Goal: Task Accomplishment & Management: Use online tool/utility

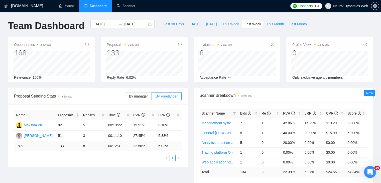
click at [232, 26] on span "This Week" at bounding box center [230, 24] width 17 height 6
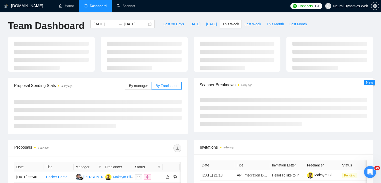
type input "[DATE]"
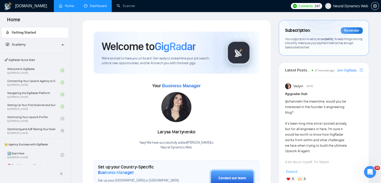
click at [91, 7] on link "Dashboard" at bounding box center [95, 6] width 23 height 4
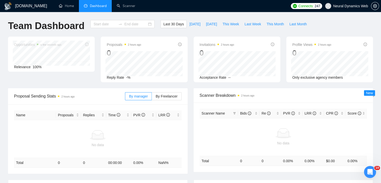
type input "[DATE]"
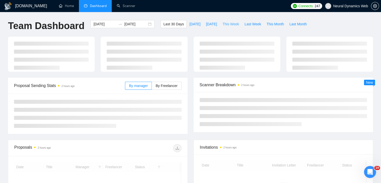
click at [225, 25] on span "This Week" at bounding box center [230, 24] width 17 height 6
type input "[DATE]"
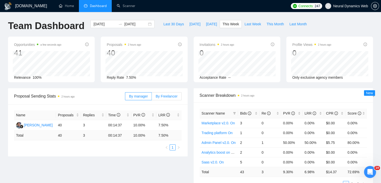
click at [162, 94] on span "By Freelancer" at bounding box center [166, 96] width 22 height 4
click at [152, 97] on input "By Freelancer" at bounding box center [152, 97] width 0 height 0
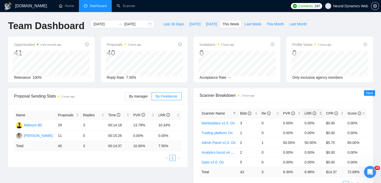
click at [320, 112] on div "LRR" at bounding box center [313, 113] width 18 height 6
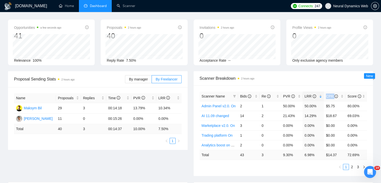
scroll to position [25, 0]
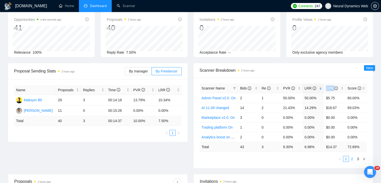
click at [353, 156] on link "2" at bounding box center [352, 159] width 6 height 6
click at [141, 70] on span "By manager" at bounding box center [138, 71] width 19 height 4
click at [125, 72] on input "By manager" at bounding box center [125, 72] width 0 height 0
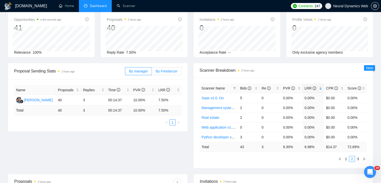
click at [170, 70] on span "By Freelancer" at bounding box center [166, 71] width 22 height 4
click at [152, 72] on input "By Freelancer" at bounding box center [152, 72] width 0 height 0
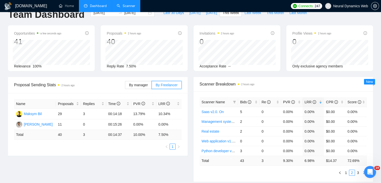
scroll to position [0, 0]
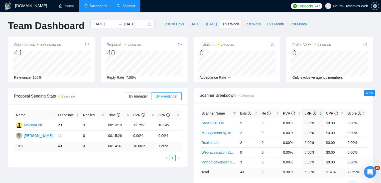
click at [122, 8] on link "Scanner" at bounding box center [126, 6] width 19 height 4
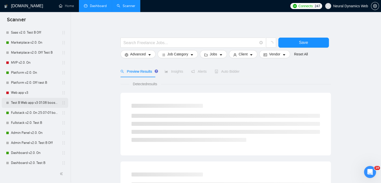
scroll to position [175, 0]
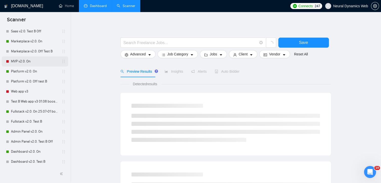
click at [20, 64] on link "MVP v2.0. On" at bounding box center [35, 61] width 48 height 10
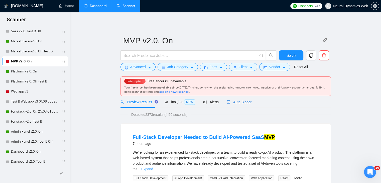
click at [234, 104] on div "Auto Bidder" at bounding box center [238, 102] width 25 height 6
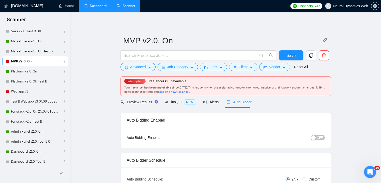
checkbox input "true"
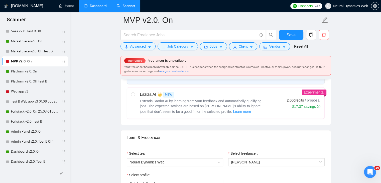
scroll to position [250, 0]
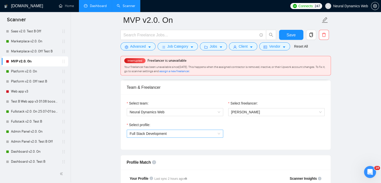
click at [181, 132] on span "Full Stack Development" at bounding box center [175, 134] width 90 height 8
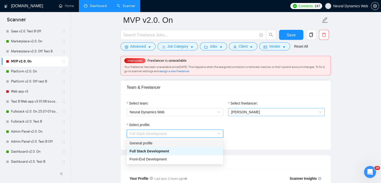
click at [247, 112] on span "[PERSON_NAME]" at bounding box center [245, 112] width 29 height 4
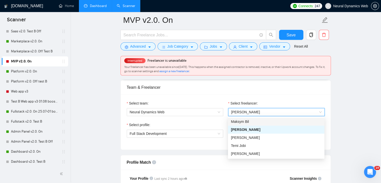
click at [192, 116] on div "Select team: Neural Dynamics Web" at bounding box center [174, 111] width 101 height 22
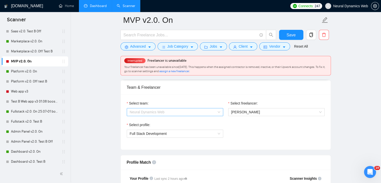
click at [192, 114] on span "Neural Dynamics Web" at bounding box center [175, 112] width 90 height 8
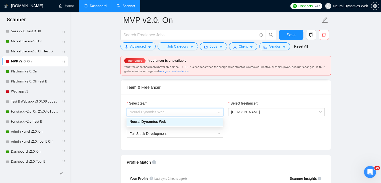
click at [182, 123] on div "Neural Dynamics Web" at bounding box center [174, 122] width 90 height 6
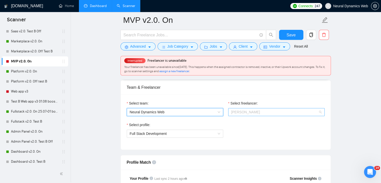
click at [240, 111] on span "[PERSON_NAME]" at bounding box center [245, 112] width 29 height 4
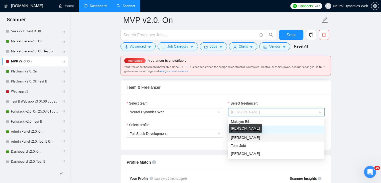
click at [242, 124] on div "[PERSON_NAME]" at bounding box center [245, 128] width 33 height 9
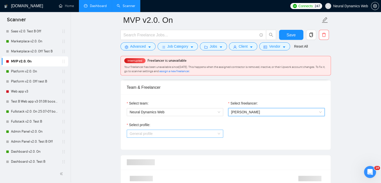
click at [187, 133] on span "General profile" at bounding box center [175, 134] width 90 height 8
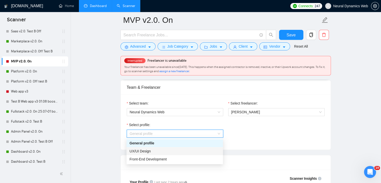
click at [173, 150] on div "UX/UI Design" at bounding box center [174, 151] width 90 height 6
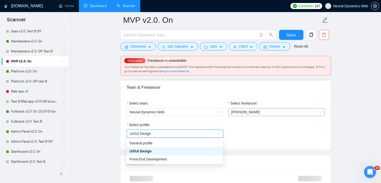
click at [233, 112] on span "[PERSON_NAME]" at bounding box center [245, 112] width 29 height 4
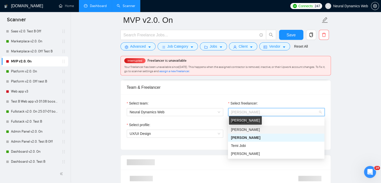
click at [239, 130] on span "[PERSON_NAME]" at bounding box center [245, 129] width 29 height 4
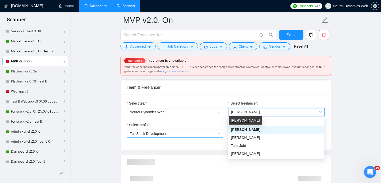
click at [208, 133] on span "Full Stack Development" at bounding box center [175, 134] width 90 height 8
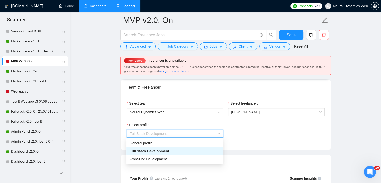
click at [162, 151] on span "Full Stack Development" at bounding box center [149, 151] width 40 height 4
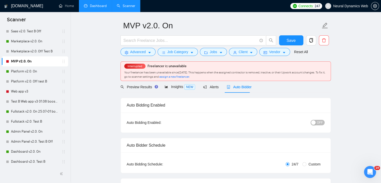
scroll to position [0, 0]
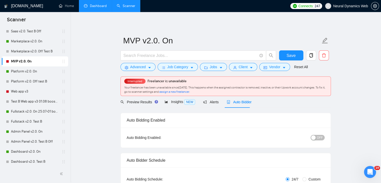
click at [321, 138] on span "OFF" at bounding box center [319, 138] width 6 height 6
click at [286, 54] on button "Save" at bounding box center [291, 55] width 24 height 10
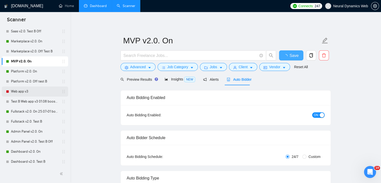
checkbox input "true"
click at [22, 91] on link "Web app v3" at bounding box center [35, 91] width 48 height 10
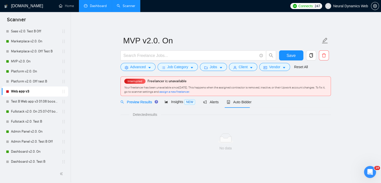
click at [226, 78] on div "Interrupted Freelancer is unavailable Your freelancer has been unavailable sinc…" at bounding box center [226, 86] width 210 height 19
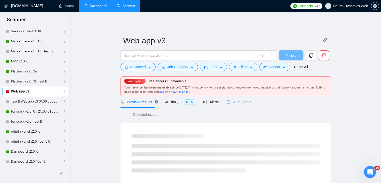
click at [235, 99] on div "Auto Bidder" at bounding box center [238, 102] width 25 height 12
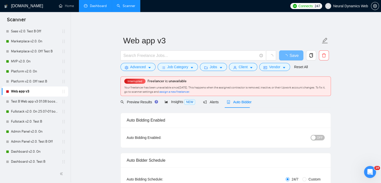
checkbox input "true"
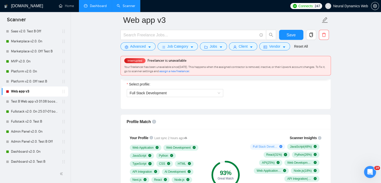
click at [181, 75] on span "Neural Dynamics Web" at bounding box center [175, 72] width 90 height 8
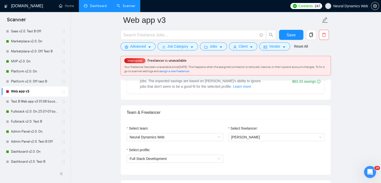
click at [232, 117] on div "Team & Freelancer" at bounding box center [226, 112] width 198 height 14
click at [248, 134] on span "[PERSON_NAME]" at bounding box center [276, 137] width 90 height 8
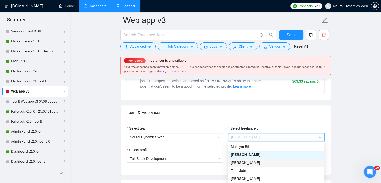
click at [242, 159] on div "[PERSON_NAME]" at bounding box center [276, 162] width 96 height 8
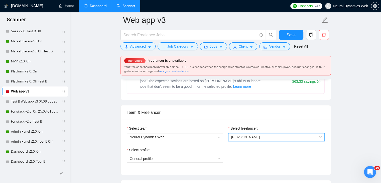
click at [197, 162] on div "Select profile: General profile" at bounding box center [174, 158] width 101 height 22
click at [200, 158] on span "General profile" at bounding box center [175, 159] width 90 height 8
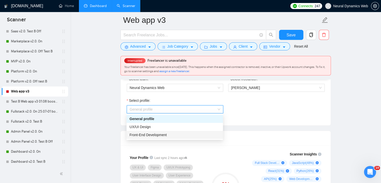
scroll to position [275, 0]
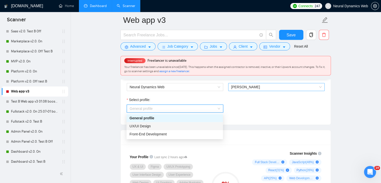
click at [159, 127] on div "UX/UI Design" at bounding box center [174, 126] width 90 height 6
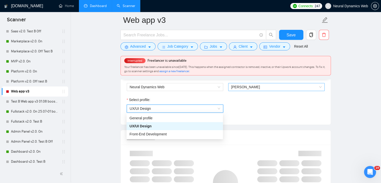
click at [248, 90] on span "[PERSON_NAME]" at bounding box center [276, 87] width 90 height 8
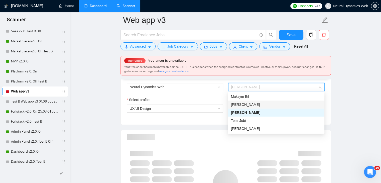
click at [243, 106] on span "[PERSON_NAME]" at bounding box center [245, 104] width 29 height 4
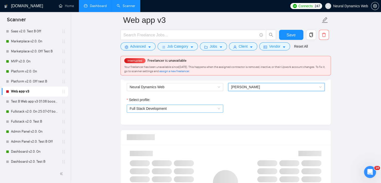
click at [196, 105] on span "Full Stack Development" at bounding box center [175, 109] width 90 height 8
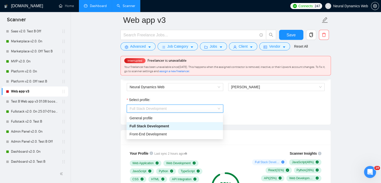
click at [151, 126] on span "Full Stack Development" at bounding box center [149, 126] width 40 height 4
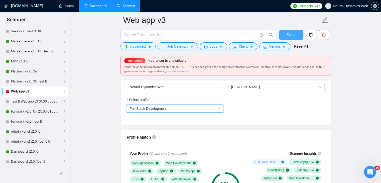
click at [289, 36] on span "Save" at bounding box center [290, 35] width 9 height 6
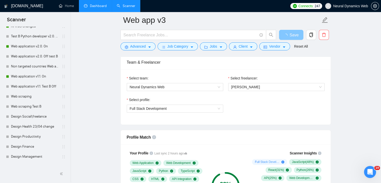
scroll to position [0, 0]
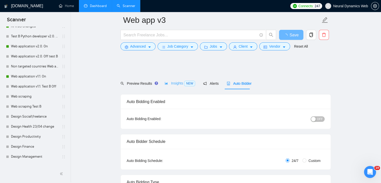
click at [172, 82] on div "Insights NEW" at bounding box center [179, 83] width 31 height 12
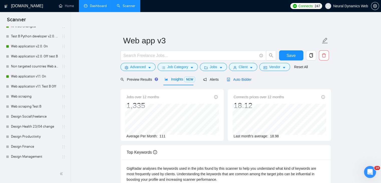
click at [239, 78] on span "Auto Bidder" at bounding box center [238, 79] width 25 height 4
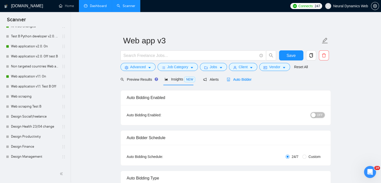
click at [315, 113] on div "button" at bounding box center [313, 115] width 5 height 5
click at [296, 56] on button "Save" at bounding box center [291, 55] width 24 height 10
click at [166, 80] on icon "area-chart" at bounding box center [166, 79] width 4 height 4
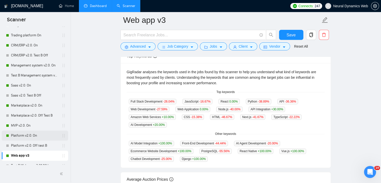
scroll to position [100, 0]
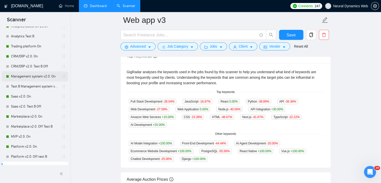
click at [33, 76] on link "Management system v2.0. On" at bounding box center [35, 76] width 48 height 10
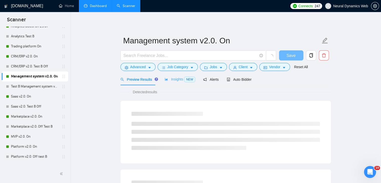
click at [180, 82] on div "Insights NEW" at bounding box center [179, 79] width 31 height 12
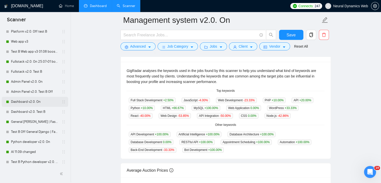
scroll to position [225, 0]
drag, startPoint x: 15, startPoint y: 151, endPoint x: 80, endPoint y: 130, distance: 68.4
click at [15, 151] on link "AI 11.09 changed" at bounding box center [35, 151] width 48 height 10
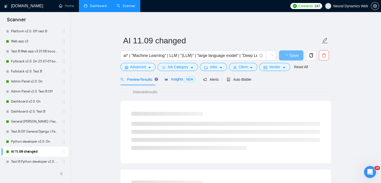
click at [171, 78] on span "Insights NEW" at bounding box center [179, 79] width 31 height 4
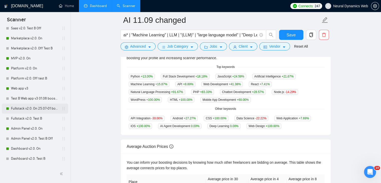
scroll to position [175, 0]
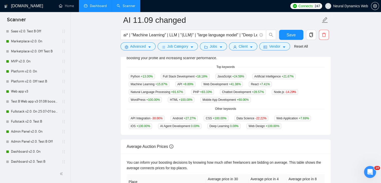
click at [87, 8] on link "Dashboard" at bounding box center [95, 6] width 23 height 4
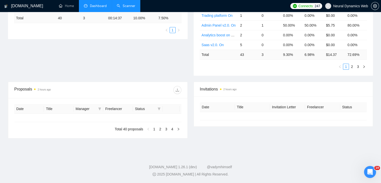
type input "[DATE]"
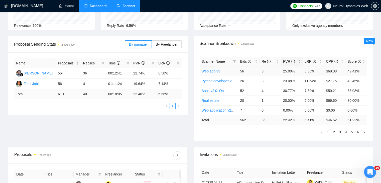
scroll to position [50, 0]
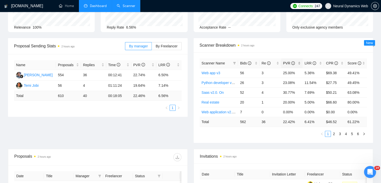
click at [299, 62] on div "PVR" at bounding box center [292, 63] width 18 height 6
click at [251, 63] on icon "info-circle" at bounding box center [249, 63] width 4 height 4
click at [251, 63] on span "Bids" at bounding box center [247, 63] width 14 height 6
click at [134, 7] on link "Scanner" at bounding box center [126, 6] width 19 height 4
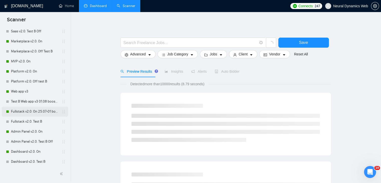
scroll to position [200, 0]
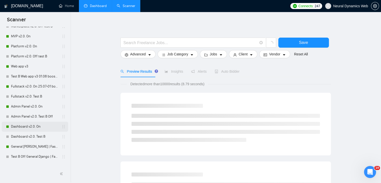
click at [27, 126] on link "Dashboard v2.0. On" at bounding box center [35, 126] width 48 height 10
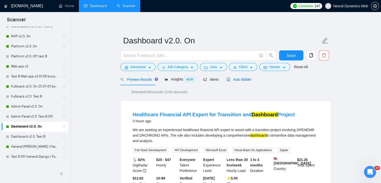
click at [228, 78] on span "Auto Bidder" at bounding box center [238, 79] width 25 height 4
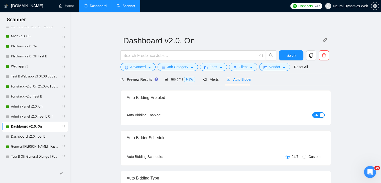
scroll to position [125, 0]
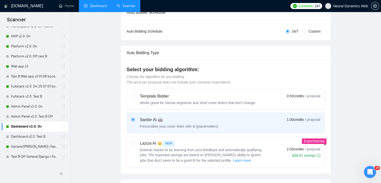
checkbox input "true"
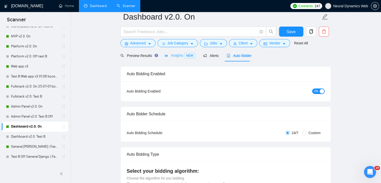
scroll to position [0, 0]
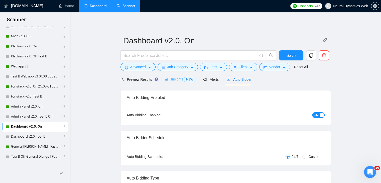
click at [171, 82] on div "Insights NEW" at bounding box center [179, 79] width 31 height 12
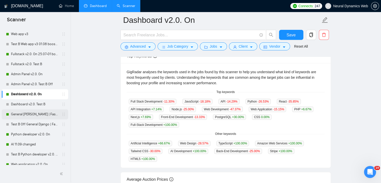
scroll to position [225, 0]
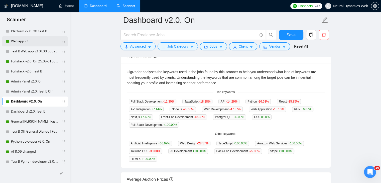
click at [23, 42] on link "Web app v3" at bounding box center [35, 41] width 48 height 10
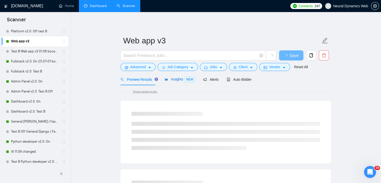
click at [172, 79] on span "Insights NEW" at bounding box center [179, 79] width 31 height 4
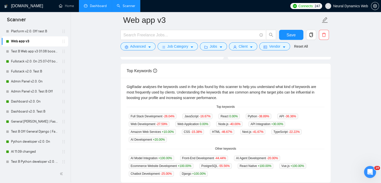
scroll to position [97, 0]
